Goal: Navigation & Orientation: Find specific page/section

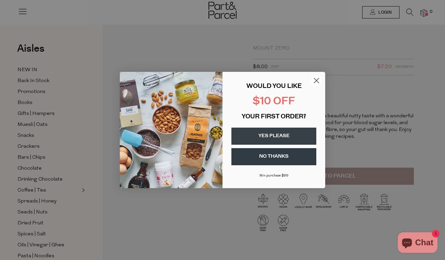
click at [313, 78] on circle "Close dialog" at bounding box center [316, 80] width 11 height 11
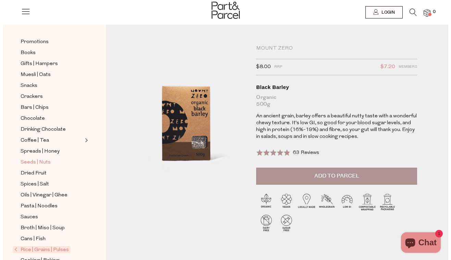
scroll to position [50, 0]
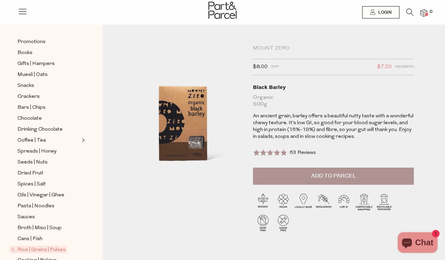
click at [23, 12] on icon at bounding box center [23, 12] width 10 height 10
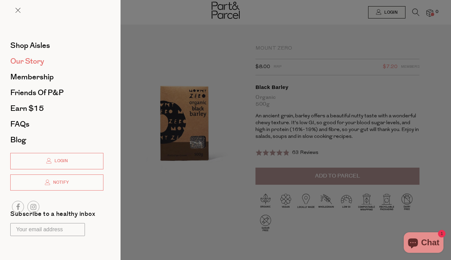
click at [22, 59] on span "Our Story" at bounding box center [27, 61] width 34 height 11
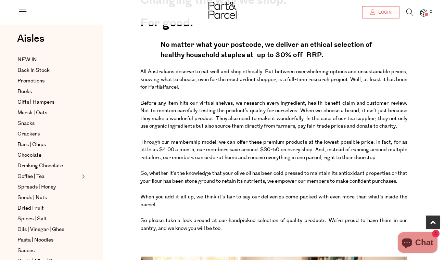
scroll to position [194, 0]
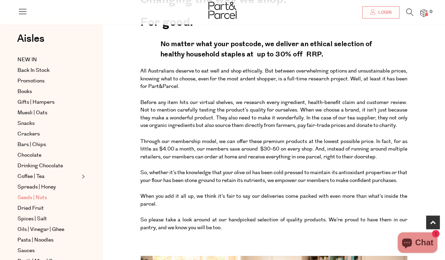
click at [35, 196] on span "Seeds | Nuts" at bounding box center [31, 198] width 29 height 8
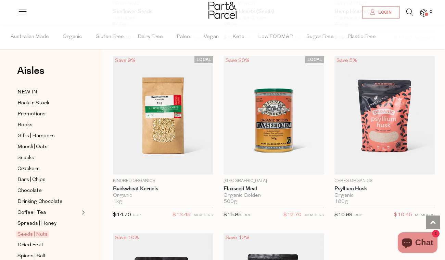
scroll to position [2505, 0]
